Goal: Task Accomplishment & Management: Manage account settings

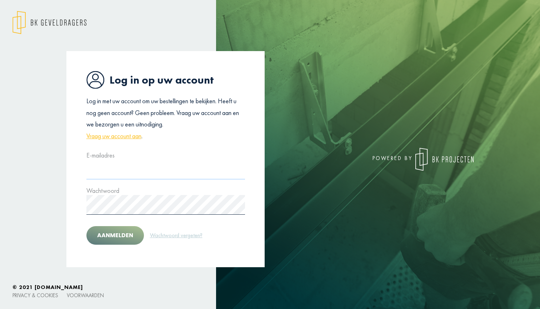
type input "**********"
click at [114, 235] on button "Aanmelden" at bounding box center [115, 235] width 58 height 19
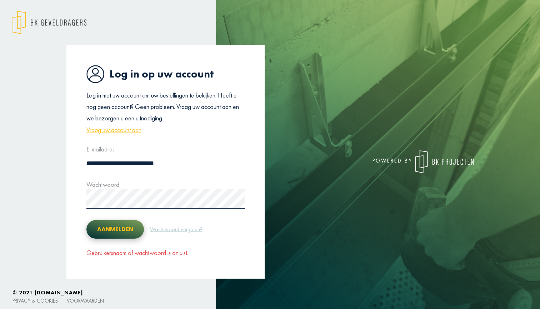
click at [124, 228] on button "Aanmelden" at bounding box center [115, 229] width 58 height 19
click at [165, 228] on link "Wachtwoord vergeten?" at bounding box center [176, 229] width 53 height 9
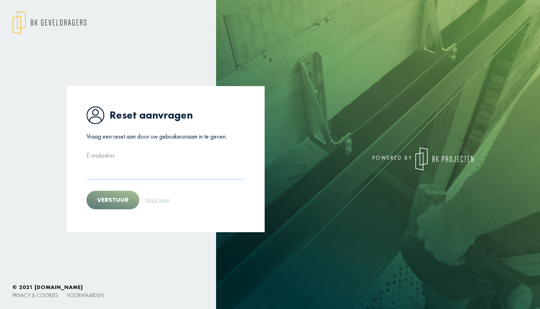
type input "**********"
click at [122, 200] on button "Verstuur" at bounding box center [112, 200] width 53 height 19
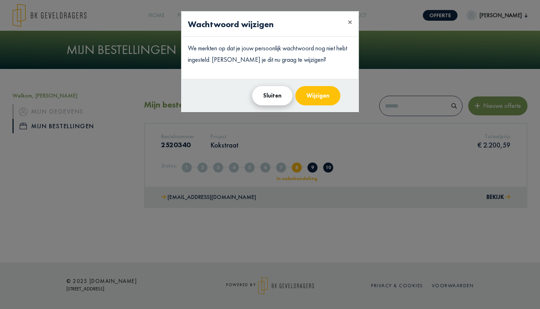
click at [276, 96] on button "Sluiten" at bounding box center [272, 95] width 40 height 19
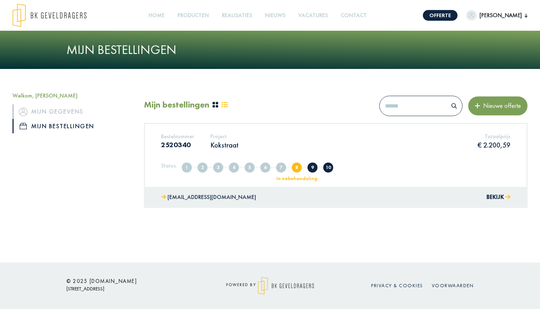
click at [310, 172] on span "9" at bounding box center [313, 168] width 10 height 10
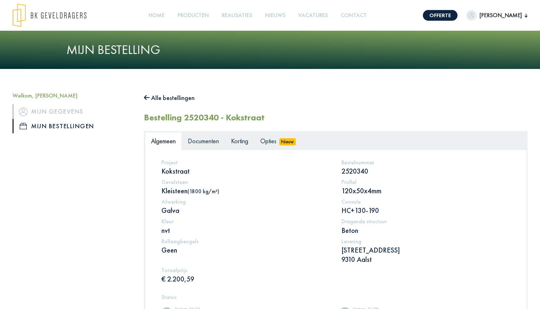
click at [163, 138] on span "Algemeen" at bounding box center [163, 141] width 25 height 8
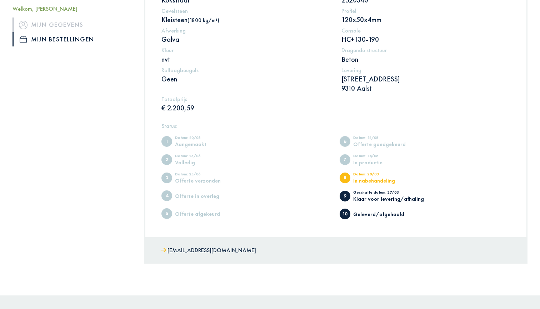
scroll to position [178, 0]
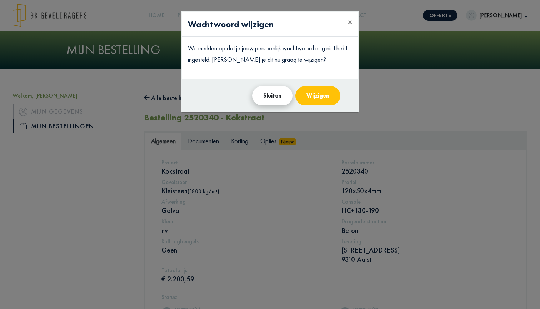
click at [278, 97] on button "Sluiten" at bounding box center [272, 95] width 40 height 19
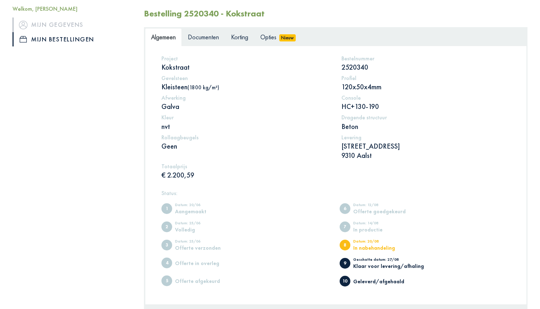
scroll to position [97, 0]
